Goal: Information Seeking & Learning: Learn about a topic

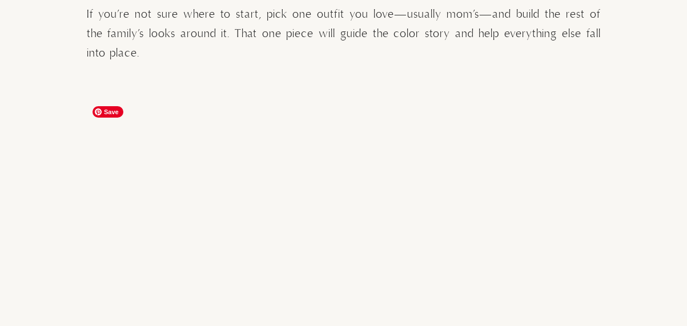
scroll to position [1918, 0]
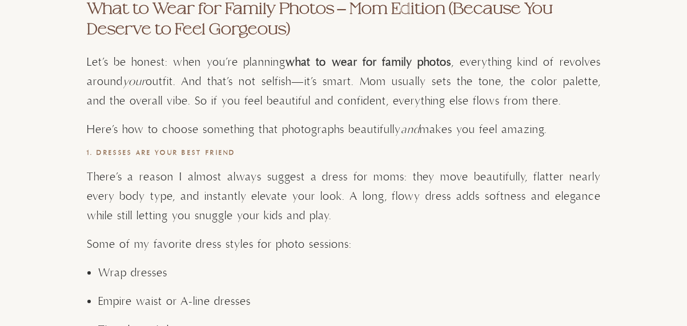
scroll to position [2354, 0]
click at [168, 151] on strong "1. Dresses Are Your Best Friend" at bounding box center [161, 152] width 149 height 8
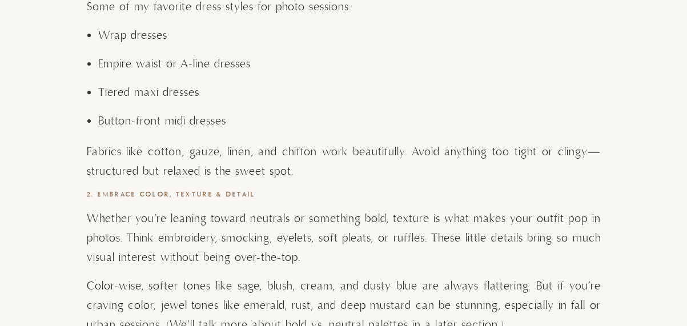
scroll to position [2605, 0]
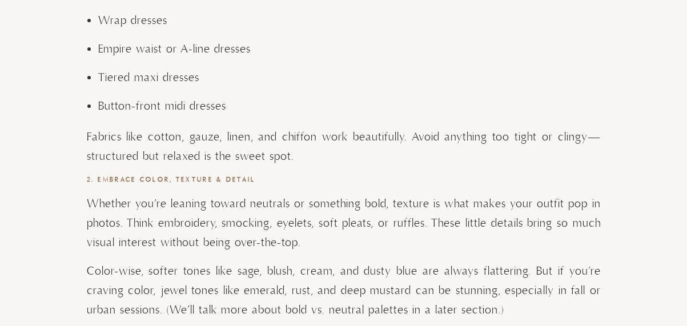
click at [135, 176] on strong "2. Embrace Color, Texture & Detail" at bounding box center [171, 180] width 169 height 8
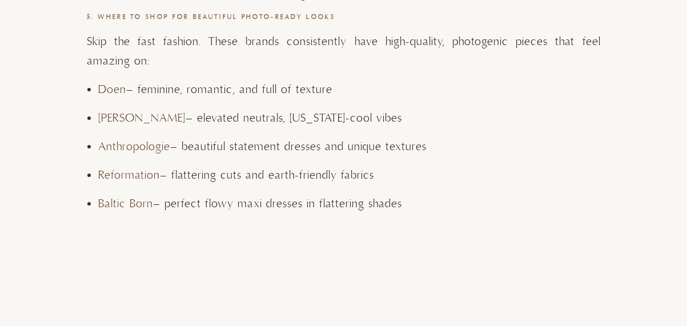
scroll to position [3093, 0]
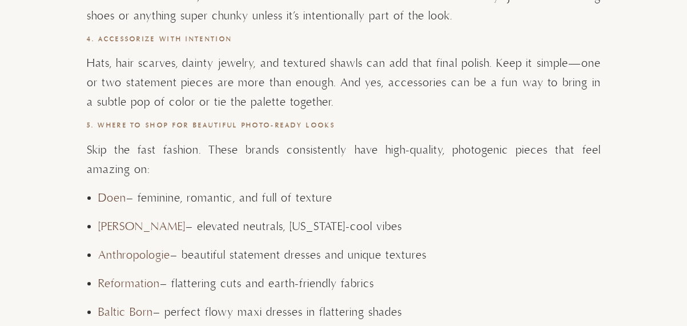
scroll to position [2986, 0]
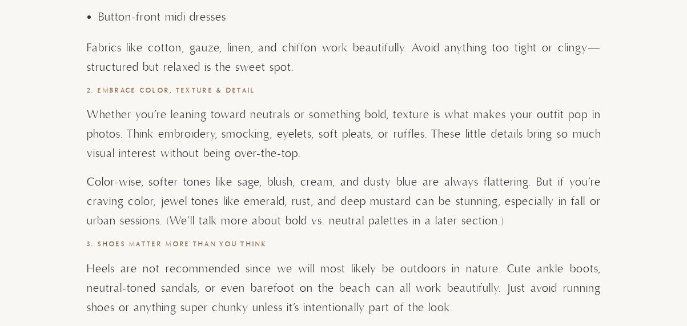
scroll to position [2693, 0]
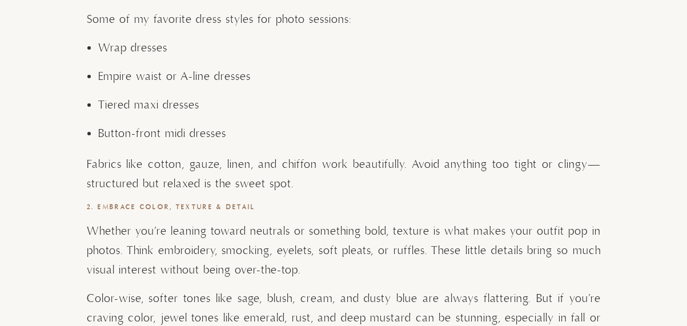
scroll to position [2579, 0]
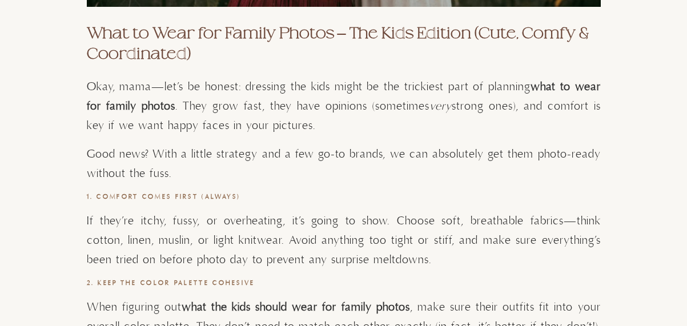
scroll to position [4913, 0]
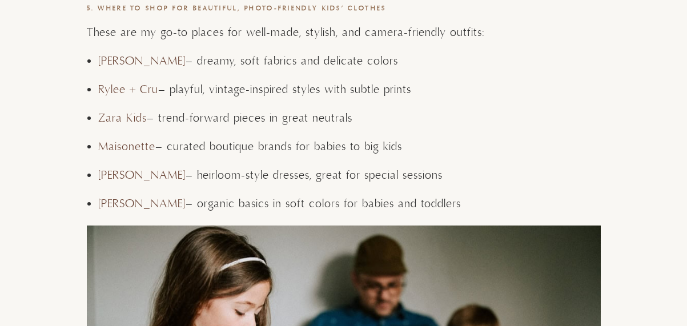
scroll to position [5590, 0]
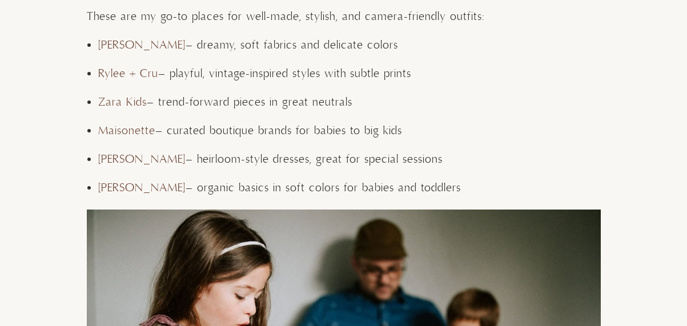
click at [38, 259] on div "View comments Leave a comment Let’s Talk About What to Wear for Family Photos (…" at bounding box center [343, 299] width 687 height 11115
click at [127, 105] on link "Zara Kids" at bounding box center [122, 102] width 49 height 14
click at [118, 103] on link "Zara Kids" at bounding box center [122, 102] width 49 height 14
click at [71, 136] on div "View comments Leave a comment Let’s Talk About What to Wear for Family Photos (…" at bounding box center [343, 299] width 687 height 11115
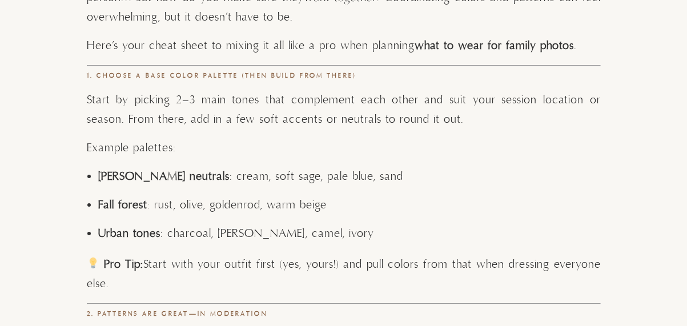
scroll to position [6254, 0]
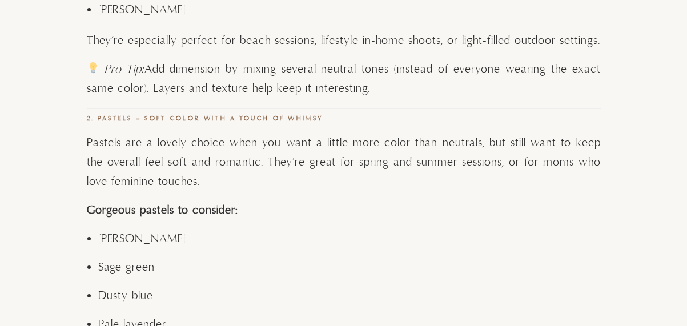
scroll to position [8292, 0]
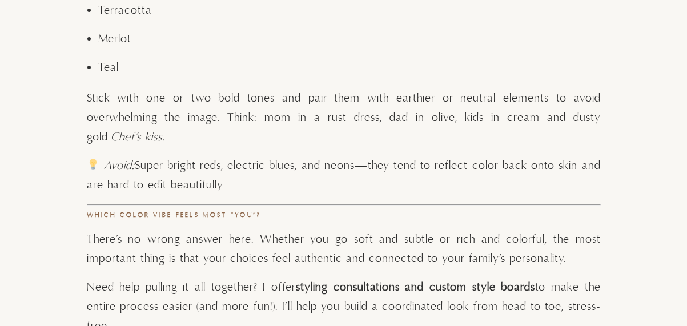
scroll to position [8975, 0]
